Goal: Register for event/course

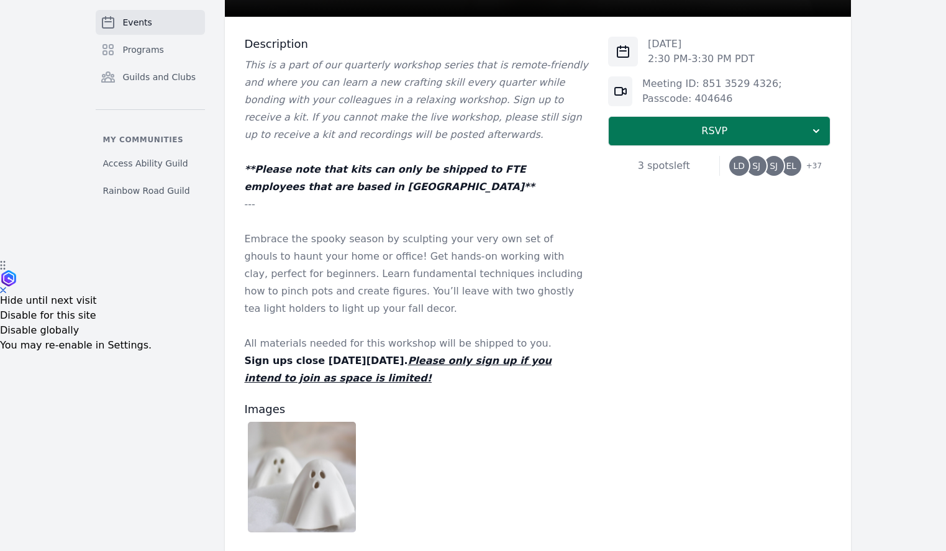
scroll to position [289, 0]
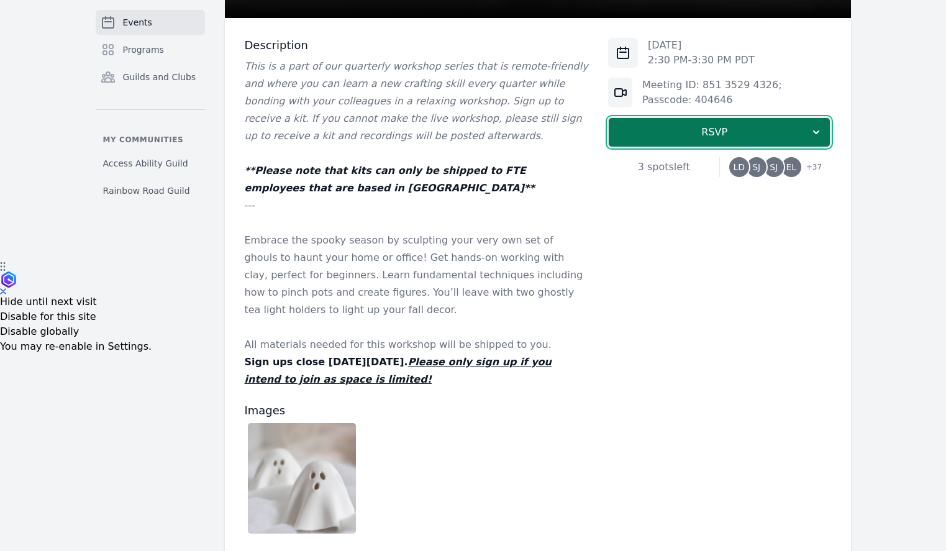
click at [705, 134] on span "RSVP" at bounding box center [713, 132] width 191 height 15
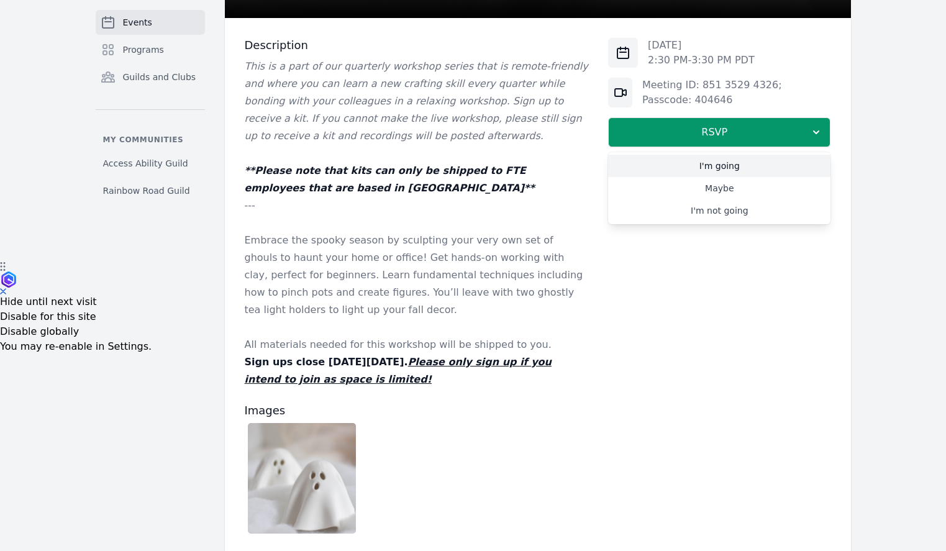
click at [722, 168] on link "I'm going" at bounding box center [719, 166] width 222 height 22
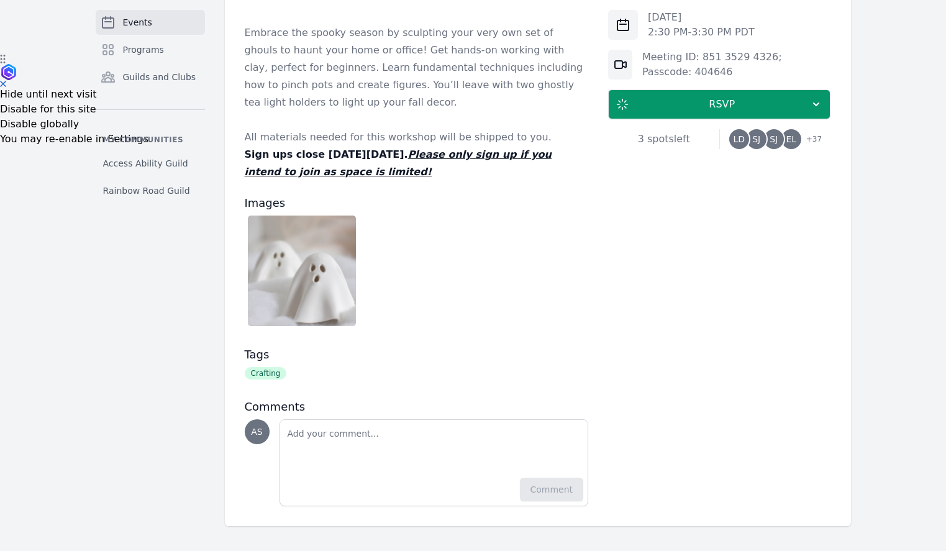
scroll to position [692, 0]
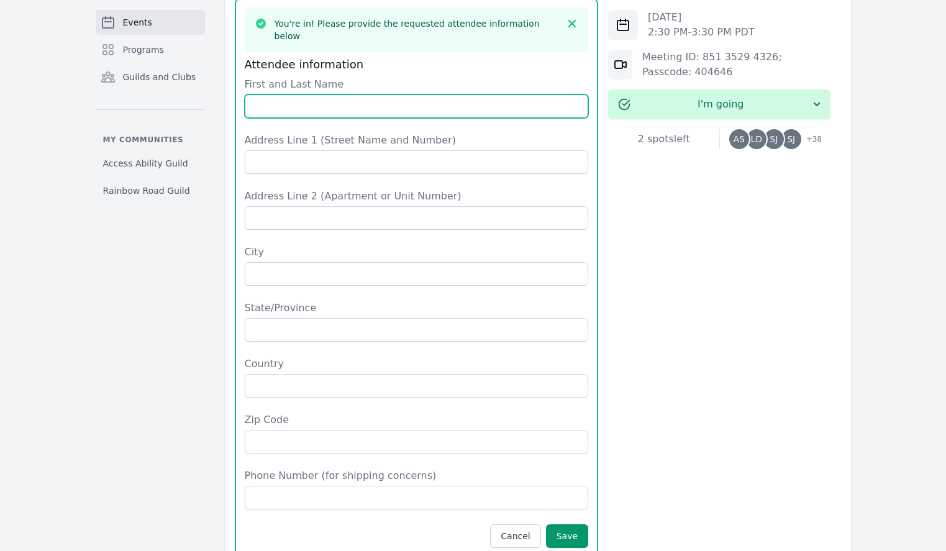
click at [319, 104] on input "First and Last Name" at bounding box center [417, 106] width 344 height 24
type input "[PERSON_NAME]"
click at [303, 94] on input "[PERSON_NAME]" at bounding box center [417, 106] width 344 height 24
type input "[PERSON_NAME]"
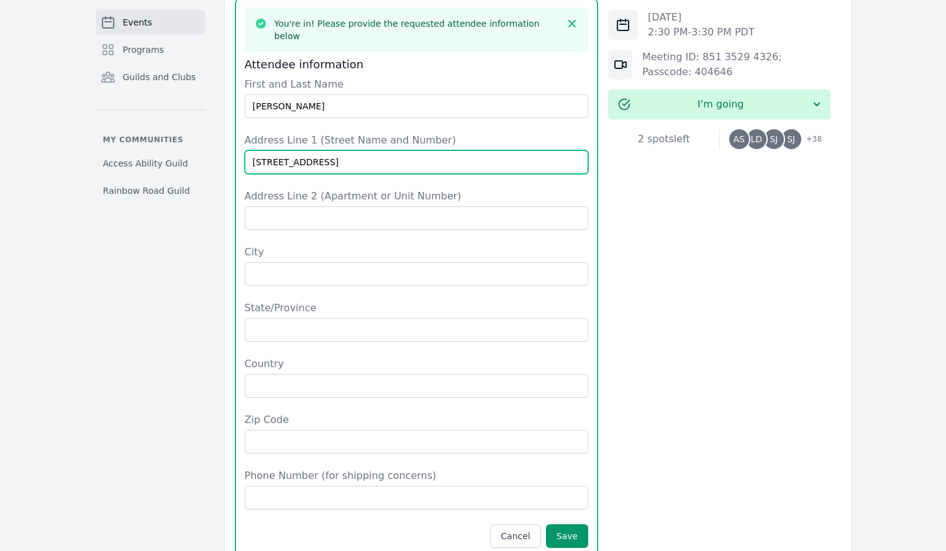
type input "[STREET_ADDRESS]"
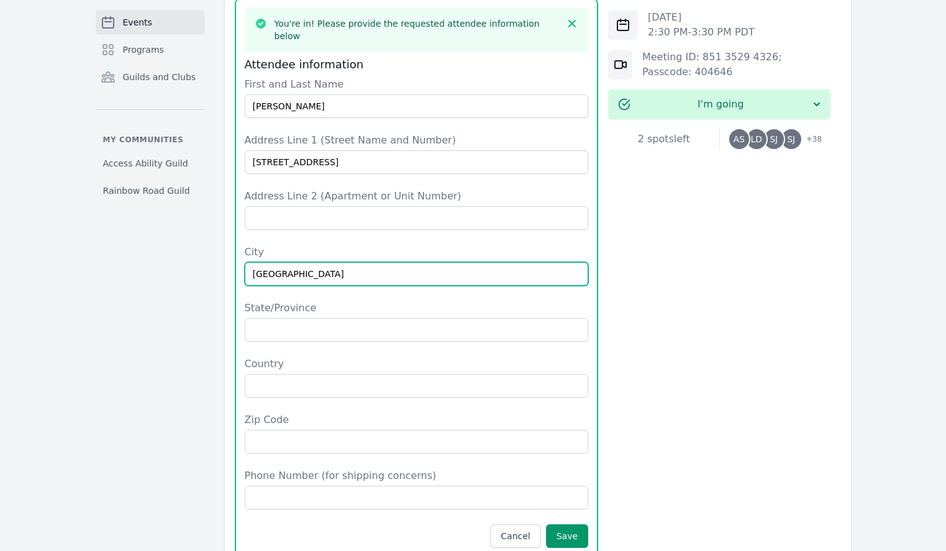
type input "[GEOGRAPHIC_DATA]"
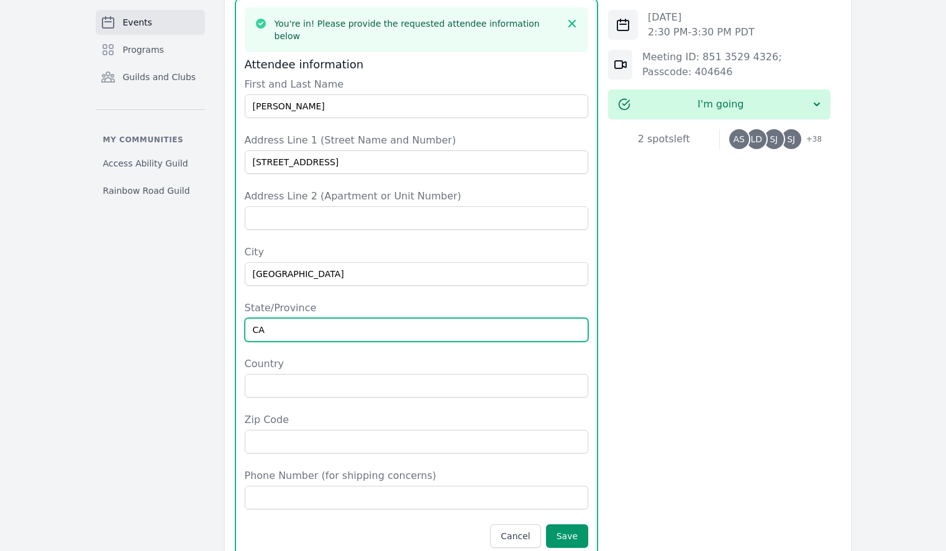
type input "CA"
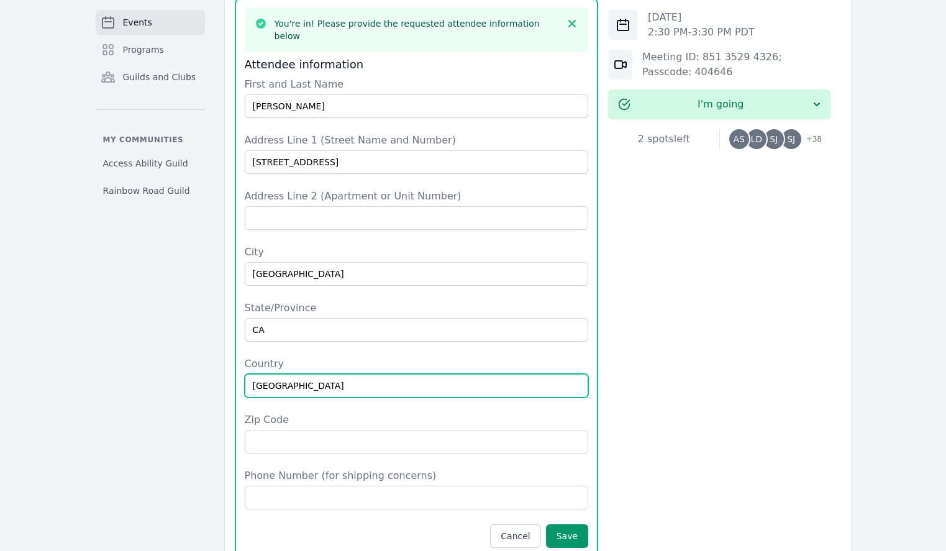
type input "[GEOGRAPHIC_DATA]"
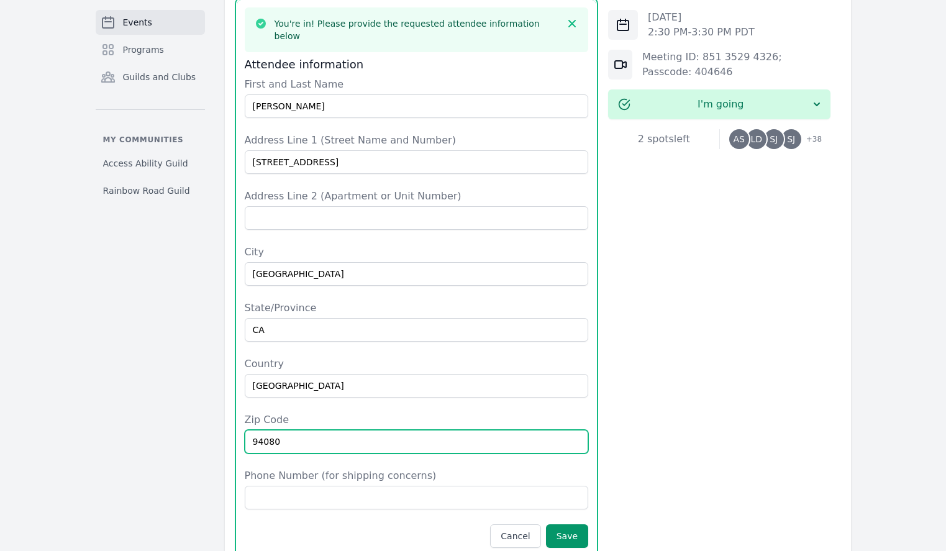
type input "94080"
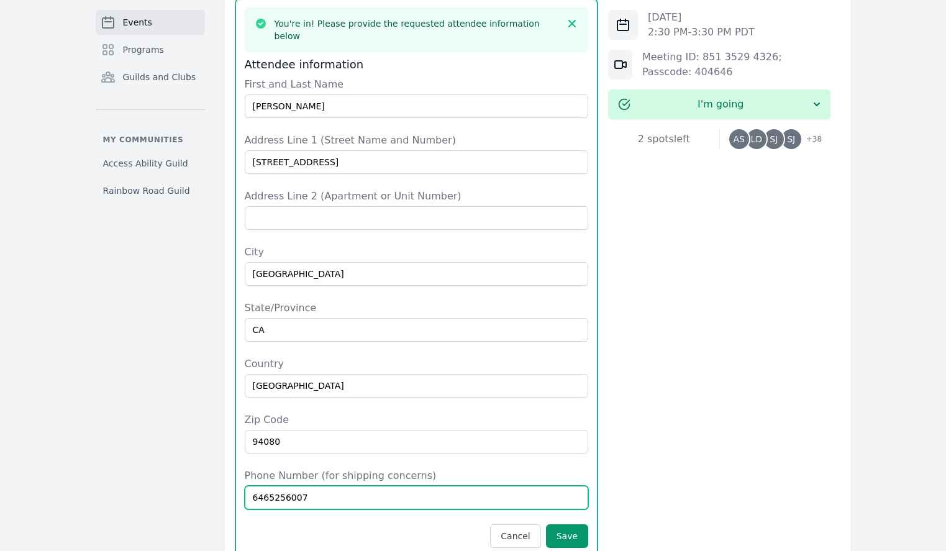
type input "6465256007"
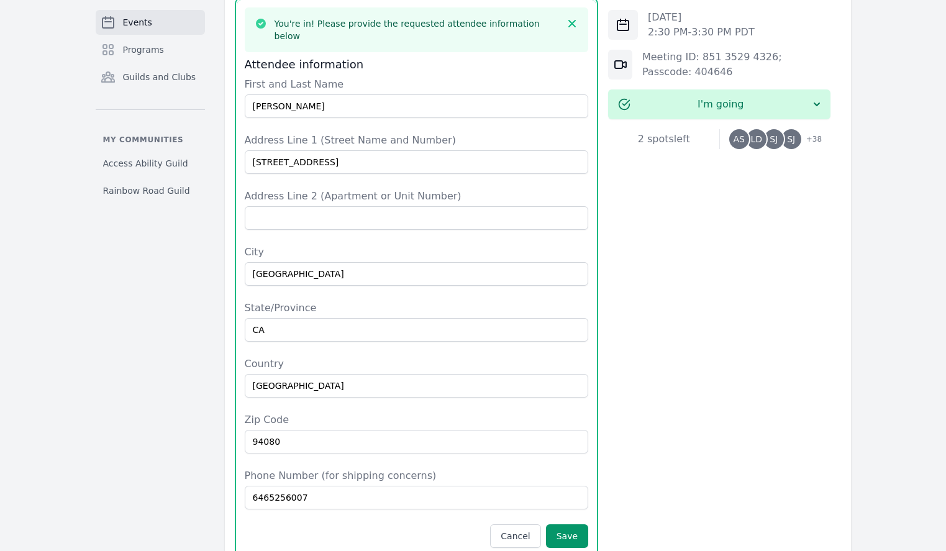
click at [294, 245] on label "City" at bounding box center [417, 252] width 344 height 15
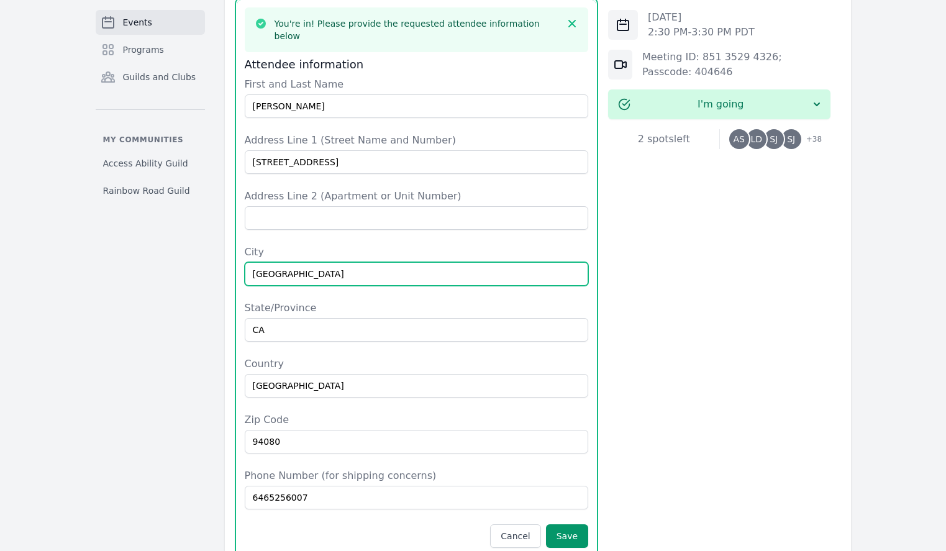
click at [294, 262] on input "[GEOGRAPHIC_DATA]" at bounding box center [417, 274] width 344 height 24
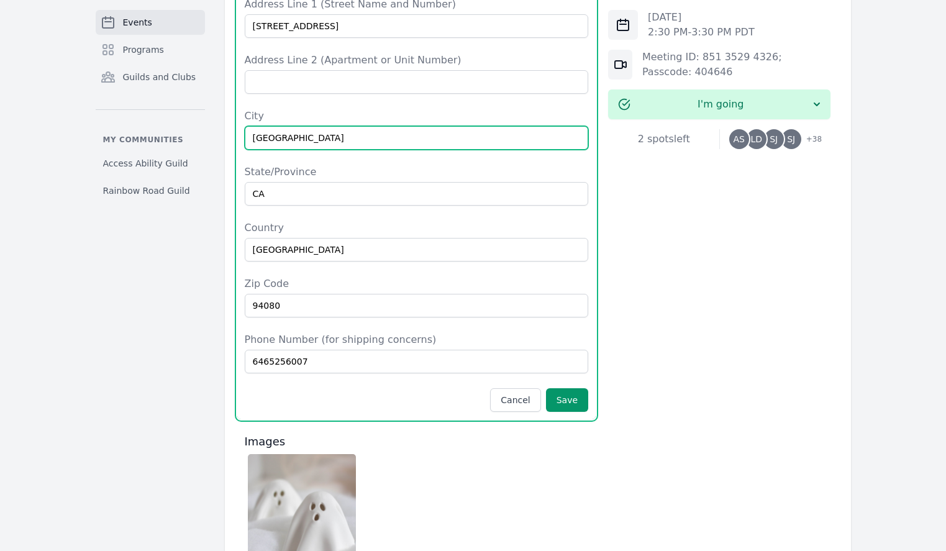
scroll to position [833, 0]
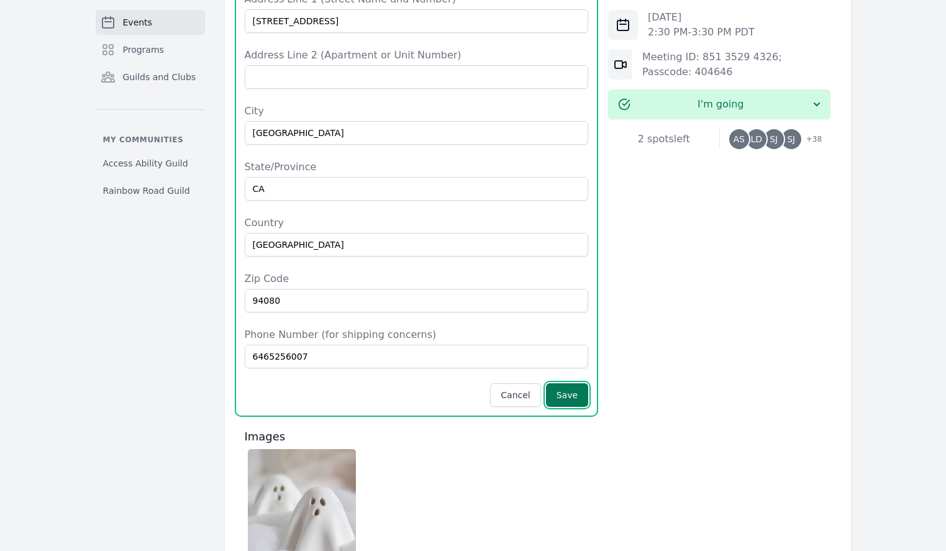
click at [566, 383] on button "Save" at bounding box center [567, 395] width 42 height 24
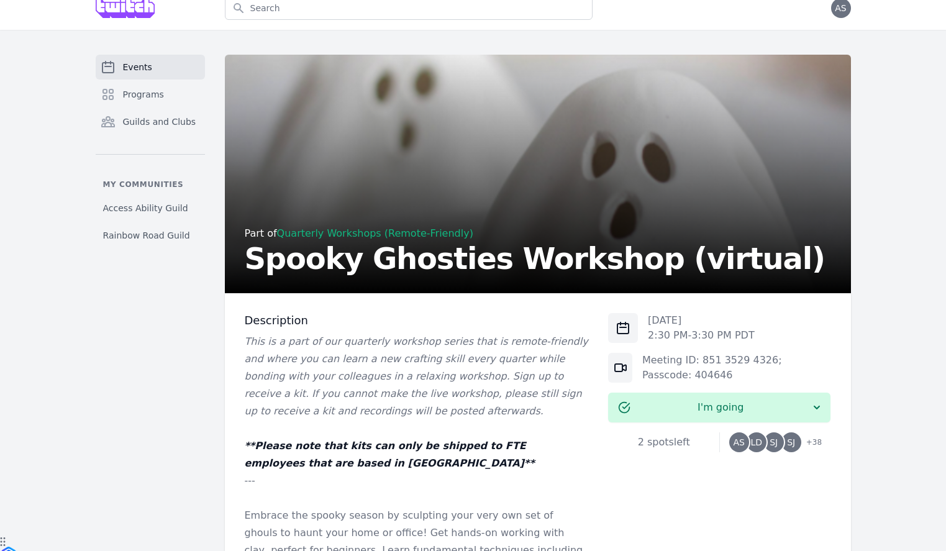
scroll to position [0, 0]
